Goal: Connect with others: Connect with others

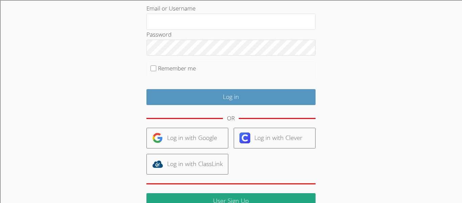
scroll to position [81, 0]
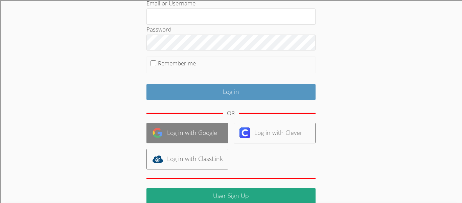
click at [211, 136] on link "Log in with Google" at bounding box center [187, 132] width 82 height 21
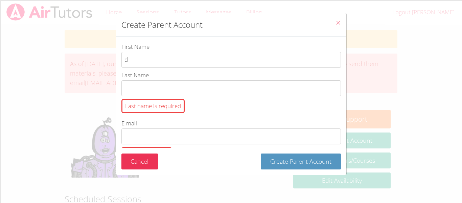
type input "d"
click at [150, 172] on div "Cancel Create Parent Account" at bounding box center [231, 160] width 230 height 27
click at [148, 163] on button "Cancel" at bounding box center [139, 161] width 37 height 16
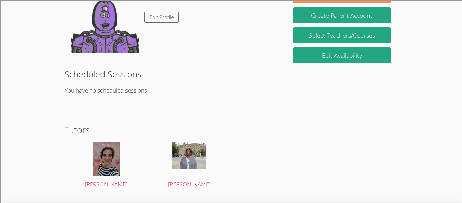
scroll to position [142, 0]
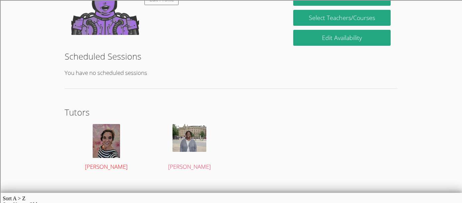
click at [118, 156] on img at bounding box center [106, 141] width 27 height 34
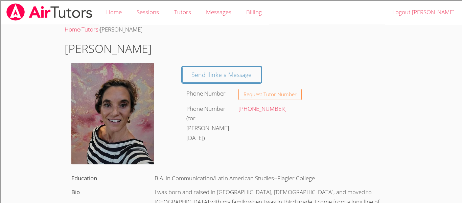
scroll to position [14, 0]
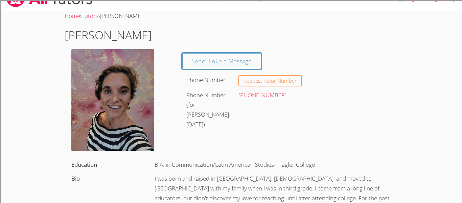
scroll to position [142, 0]
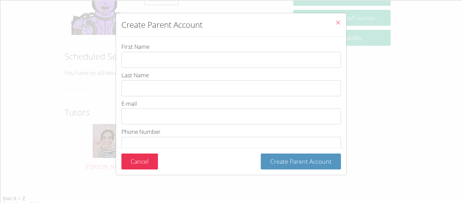
click at [86, 104] on div "Create Parent Account First Name Last Name E-mail Phone Number Password Passwor…" at bounding box center [231, 101] width 462 height 203
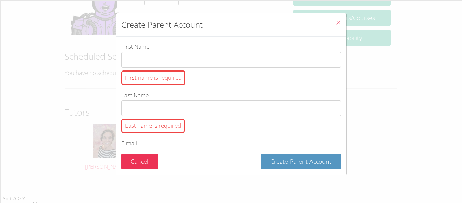
click at [134, 173] on div "Cancel Create Parent Account" at bounding box center [231, 160] width 230 height 27
click at [141, 155] on button "Cancel" at bounding box center [139, 161] width 37 height 16
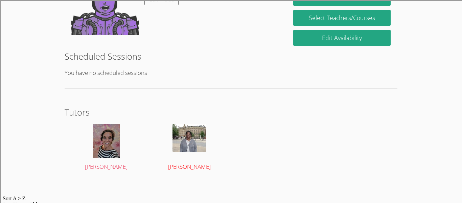
click at [182, 151] on img at bounding box center [189, 138] width 34 height 28
click at [191, 153] on div at bounding box center [190, 141] width 70 height 34
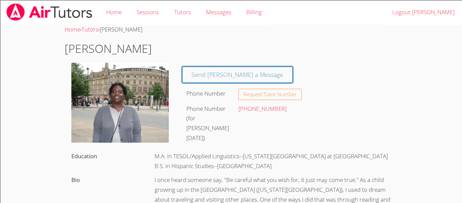
click at [200, 146] on div at bounding box center [231, 147] width 333 height 4
click at [172, 186] on div "I once heard someone say, "Be careful what you wish for, it just may come true.…" at bounding box center [273, 204] width 250 height 63
